Goal: Book appointment/travel/reservation

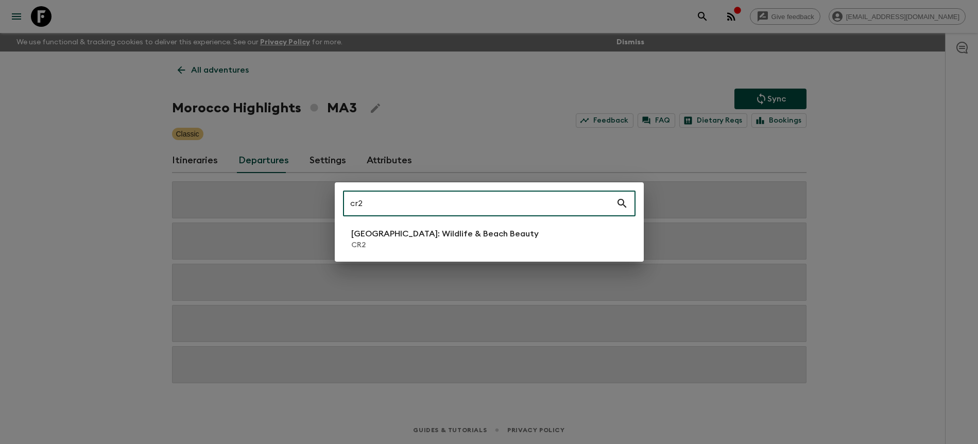
type input "cr2"
click at [458, 238] on p "[GEOGRAPHIC_DATA]: Wildlife & Beach Beauty" at bounding box center [444, 234] width 187 height 12
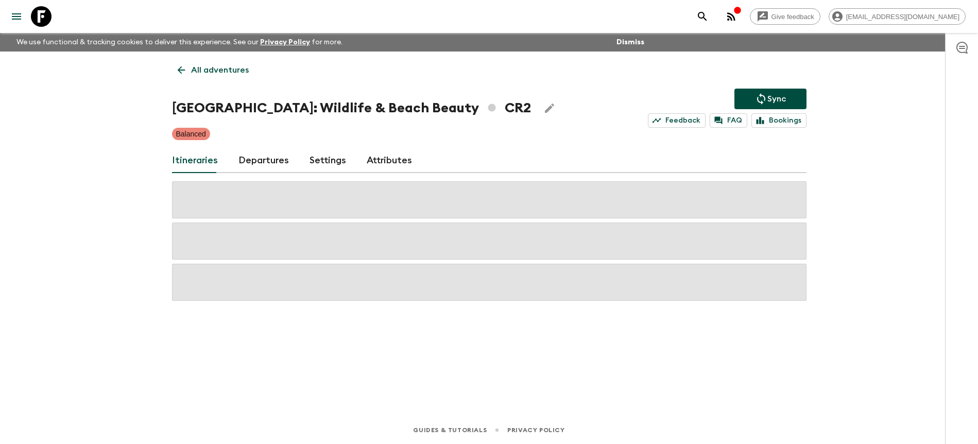
click at [261, 155] on link "Departures" at bounding box center [263, 160] width 50 height 25
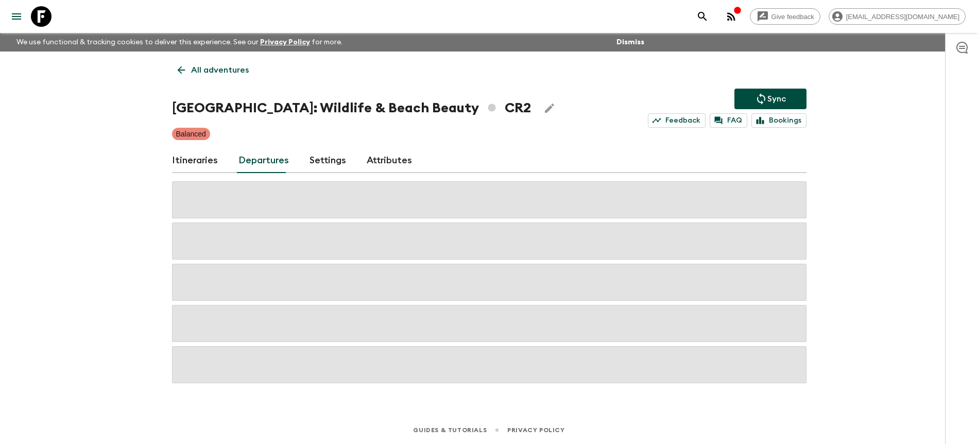
click at [876, 146] on div "Give feedback [PERSON_NAME][EMAIL_ADDRESS][DOMAIN_NAME] We use functional & tra…" at bounding box center [489, 222] width 978 height 444
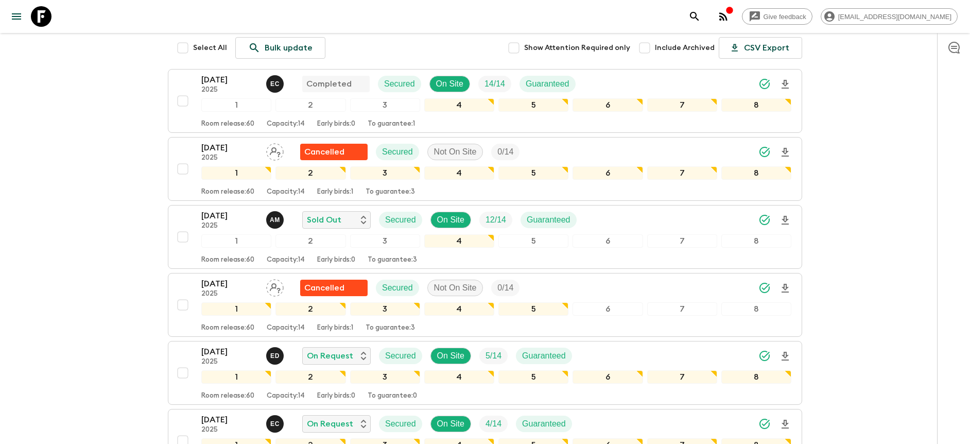
scroll to position [182, 0]
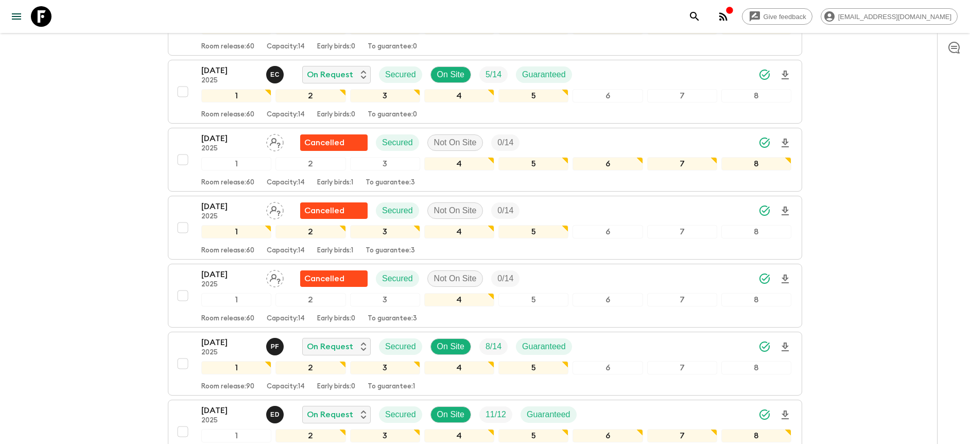
scroll to position [595, 0]
